Goal: Information Seeking & Learning: Learn about a topic

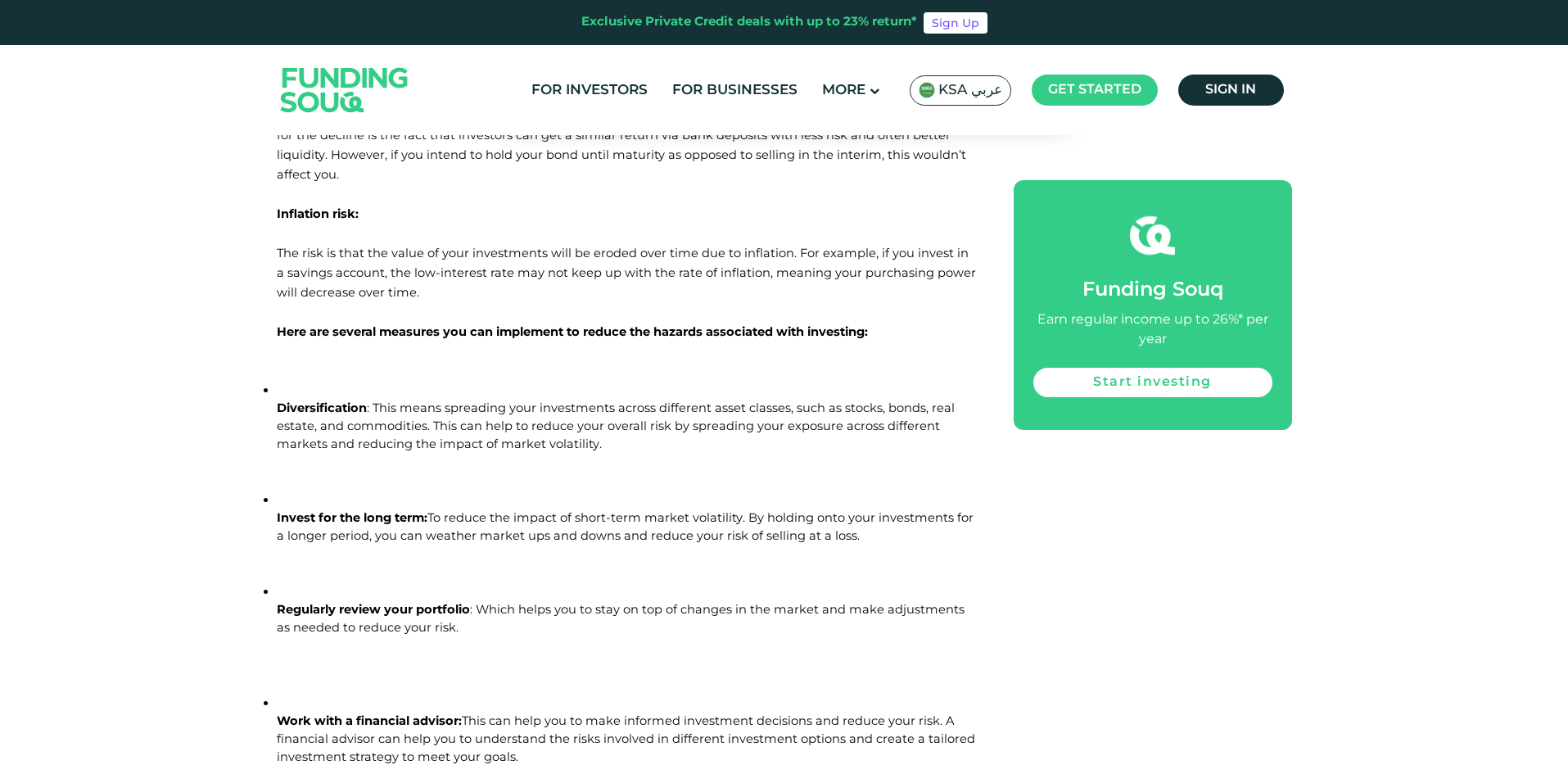
scroll to position [1474, 0]
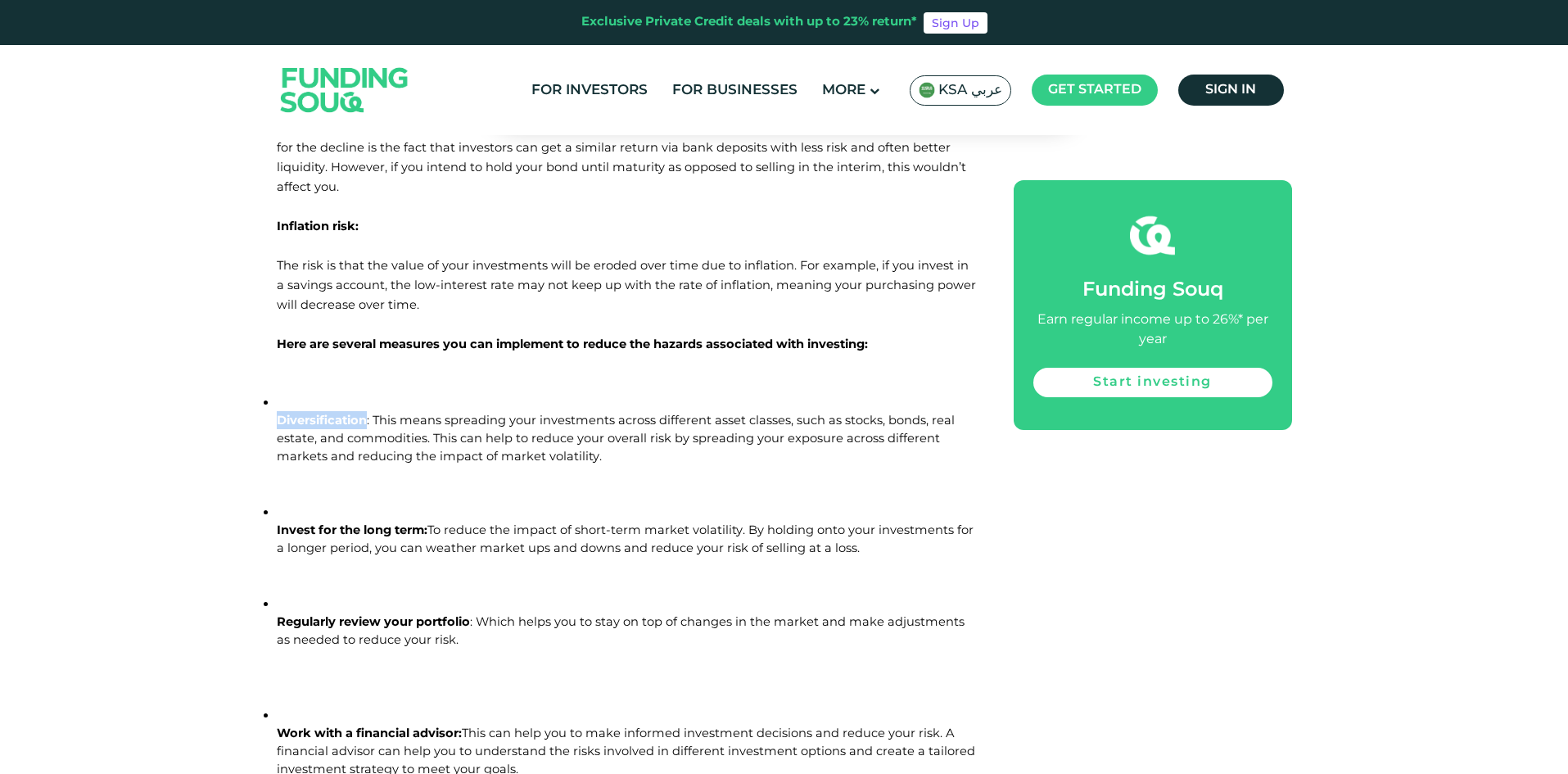
drag, startPoint x: 279, startPoint y: 401, endPoint x: 366, endPoint y: 399, distance: 87.0
click at [366, 413] on span "Diversification" at bounding box center [322, 420] width 90 height 14
copy span "Diversification"
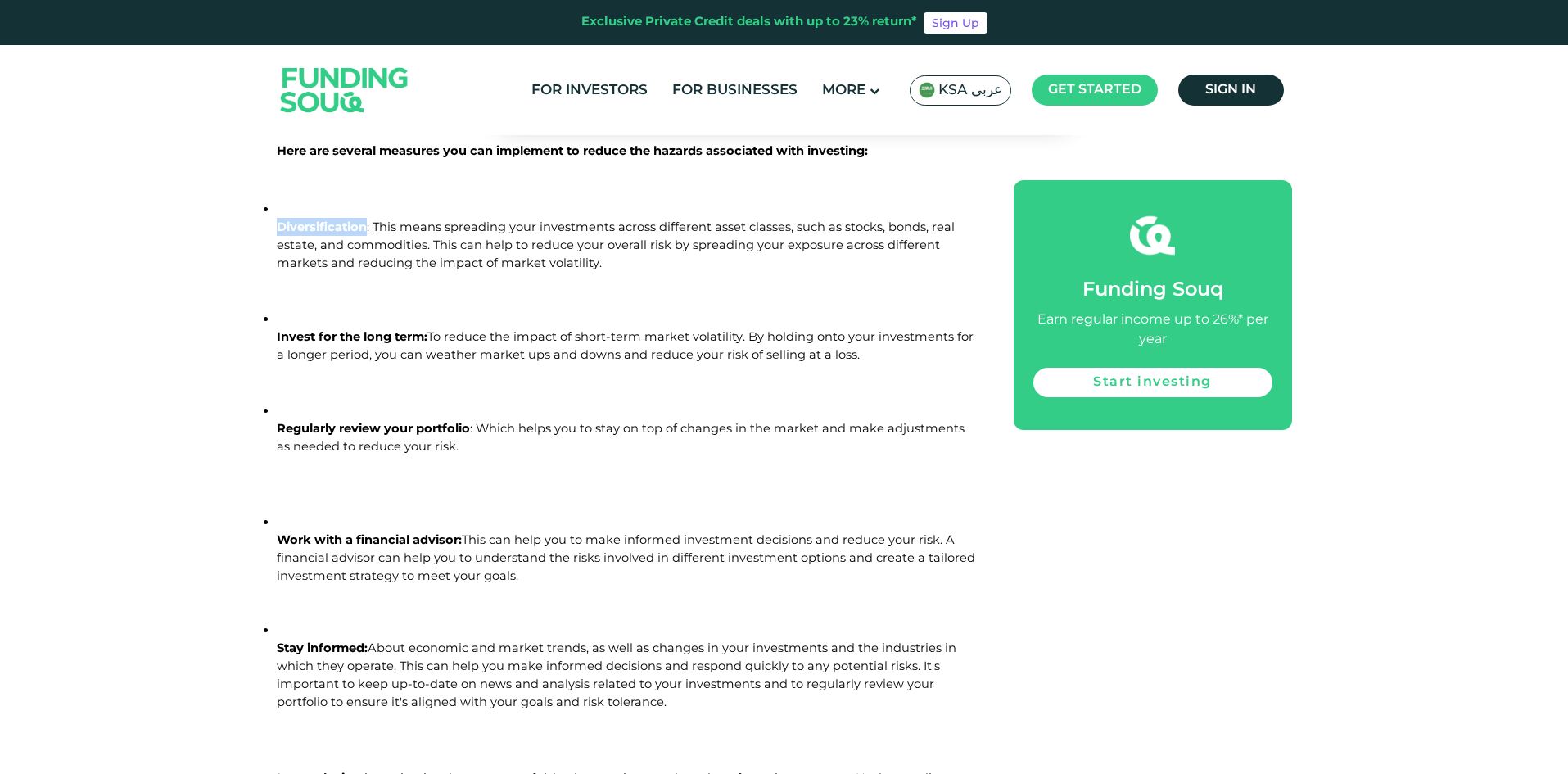
scroll to position [1719, 0]
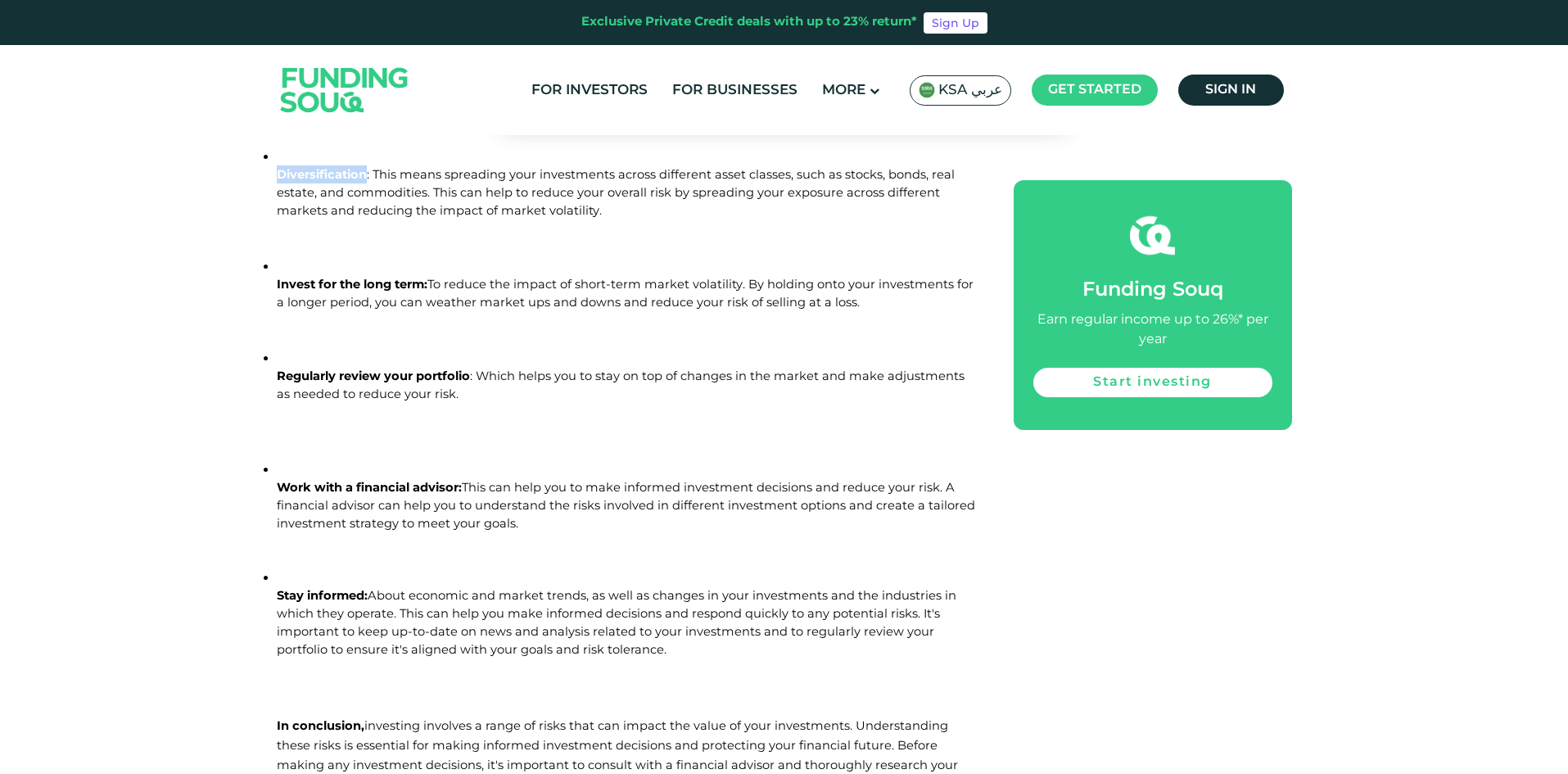
click at [538, 367] on p "Regularly review your portfolio : Which helps you to stay on top of changes in …" at bounding box center [627, 385] width 701 height 36
click at [469, 369] on span "Regularly review your portfolio" at bounding box center [373, 376] width 193 height 14
drag, startPoint x: 469, startPoint y: 355, endPoint x: 280, endPoint y: 355, distance: 189.0
click at [280, 369] on span "Regularly review your portfolio" at bounding box center [373, 376] width 193 height 14
copy span "Regularly review your portfolio"
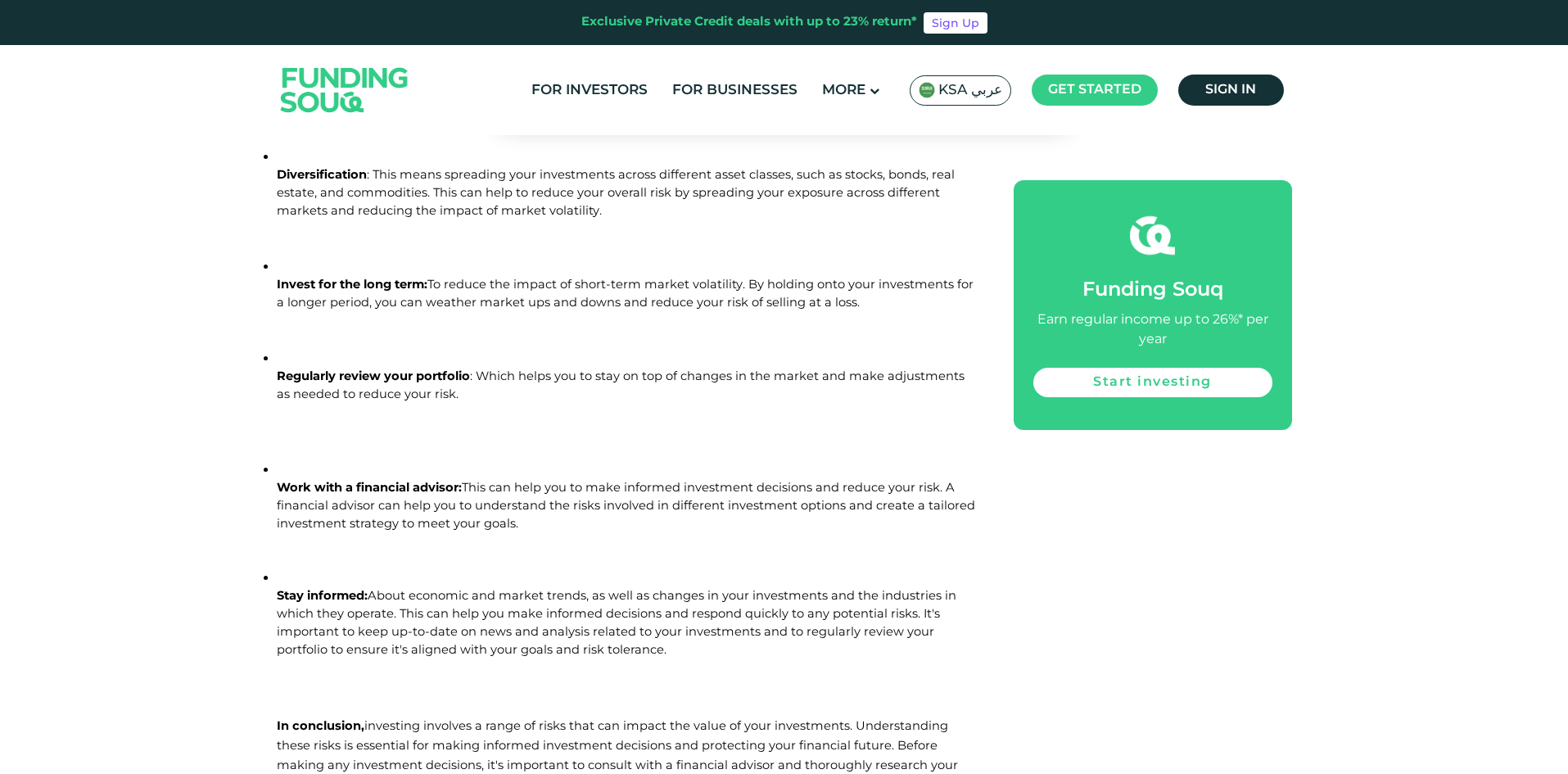
drag, startPoint x: 443, startPoint y: 465, endPoint x: 468, endPoint y: 461, distance: 25.3
click at [445, 480] on span "Work with a financial advisor:" at bounding box center [369, 487] width 185 height 14
drag, startPoint x: 461, startPoint y: 466, endPoint x: 270, endPoint y: 463, distance: 191.0
click at [270, 463] on div "Home Blog Investment" at bounding box center [784, 151] width 1568 height 3447
copy span "Work with a financial advisor"
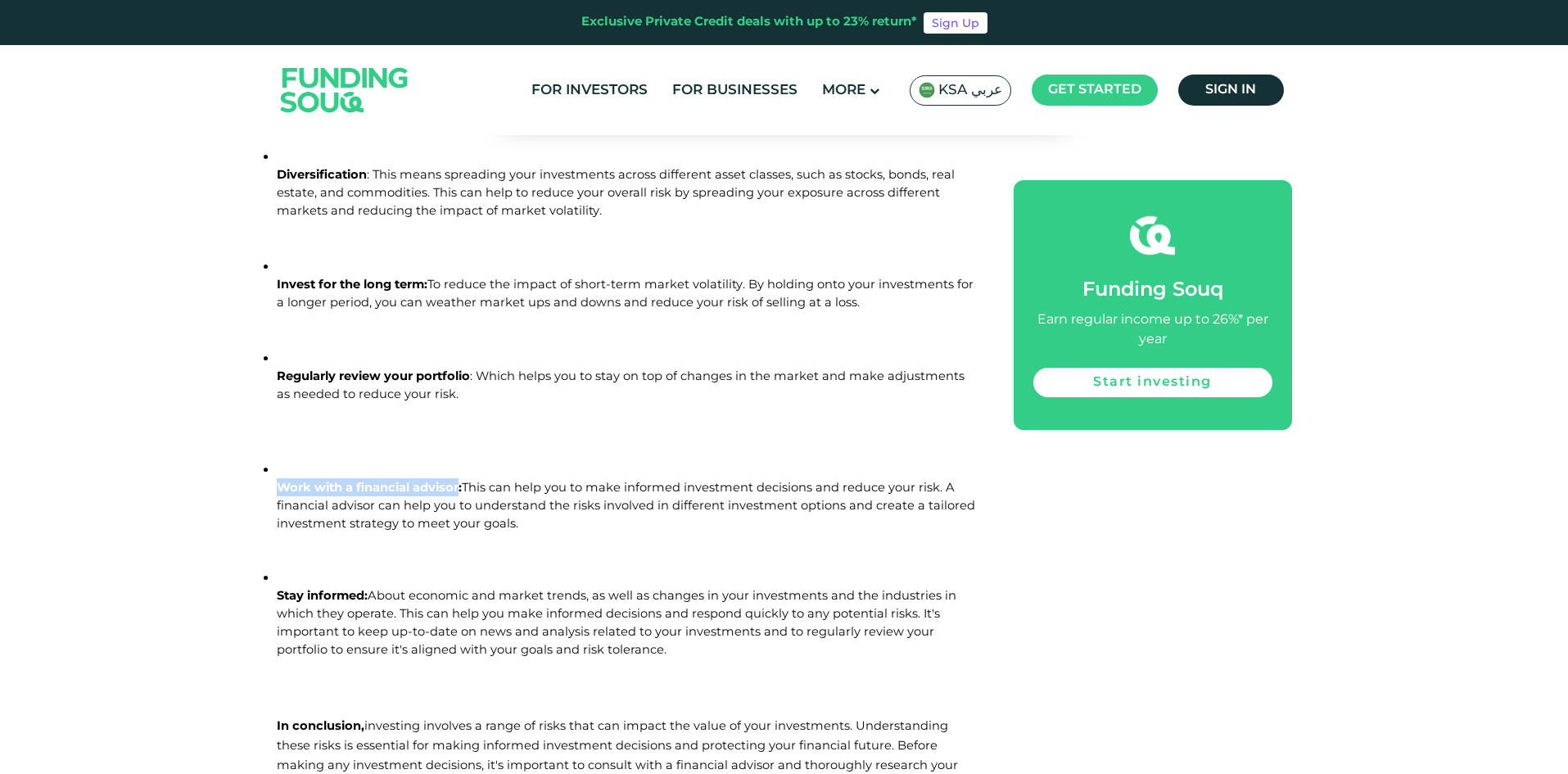
scroll to position [1474, 0]
